Goal: Task Accomplishment & Management: Manage account settings

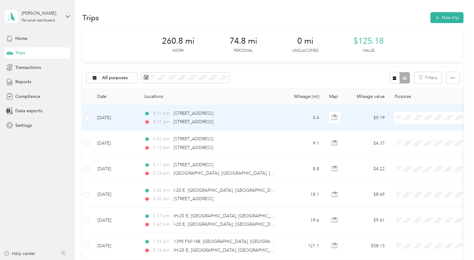
click at [471, 124] on html "[PERSON_NAME] Personal dashboard Home Trips Transactions Reports Compliance Dat…" at bounding box center [235, 130] width 471 height 260
